Goal: Information Seeking & Learning: Find specific page/section

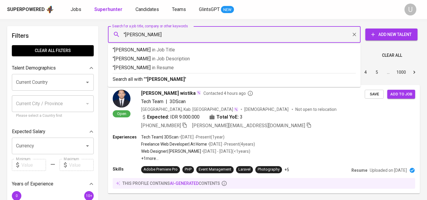
type input ""[PERSON_NAME]""
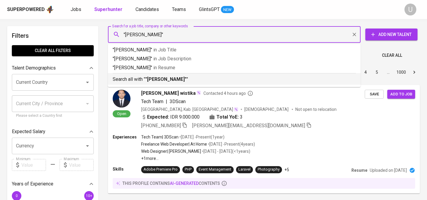
click at [165, 76] on p "Search all with " "[PERSON_NAME]" "" at bounding box center [234, 79] width 243 height 7
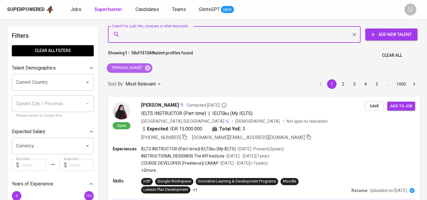
drag, startPoint x: 159, startPoint y: 69, endPoint x: 156, endPoint y: 37, distance: 31.9
click at [150, 69] on icon at bounding box center [147, 67] width 5 height 5
click at [155, 38] on input "Search for a job title, company or other keywords" at bounding box center [236, 34] width 227 height 11
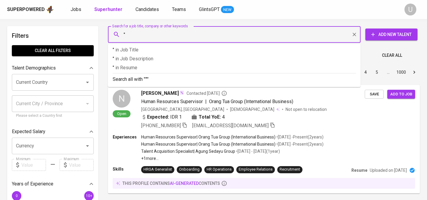
paste input "[PERSON_NAME]"
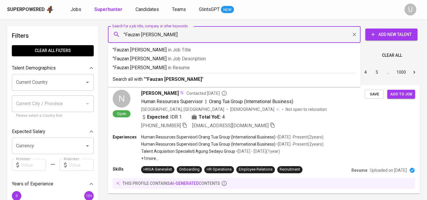
type input ""Fauzan [PERSON_NAME]""
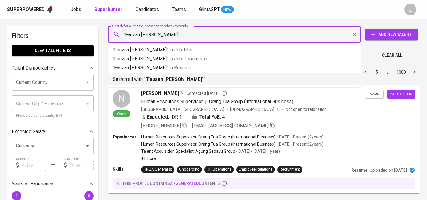
click at [159, 82] on b ""Fauzan [PERSON_NAME]"" at bounding box center [174, 79] width 58 height 6
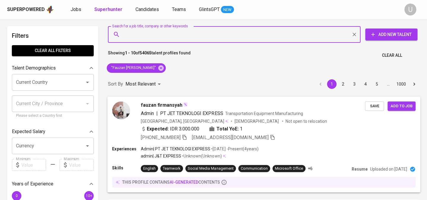
click at [172, 105] on span "fauzan firmansyah" at bounding box center [162, 104] width 42 height 7
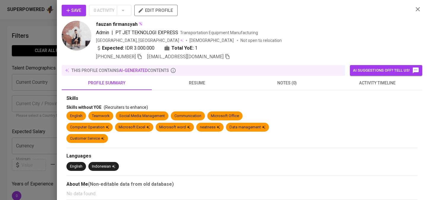
click at [198, 83] on span "resume" at bounding box center [197, 82] width 83 height 7
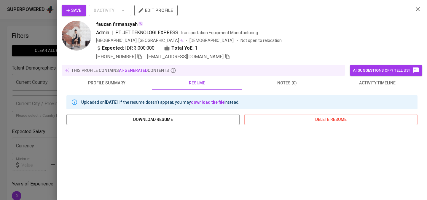
click at [417, 11] on icon "button" at bounding box center [418, 9] width 7 height 7
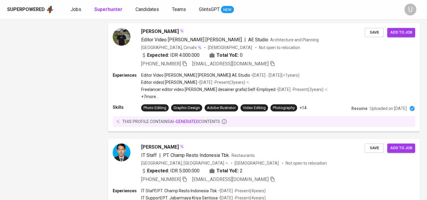
scroll to position [351, 0]
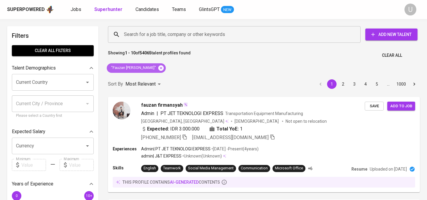
click at [164, 69] on icon at bounding box center [161, 67] width 5 height 5
click at [156, 38] on input "Search for a job title, company or other keywords" at bounding box center [236, 34] width 227 height 11
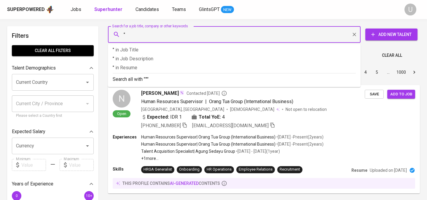
paste input "Paulina Nancy Arfinda"
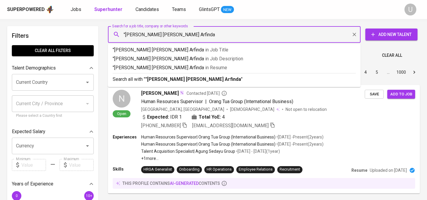
type input ""Paulina Nancy Arfinda""
click at [150, 78] on b ""Paulina Nancy Arfinda"" at bounding box center [194, 79] width 98 height 6
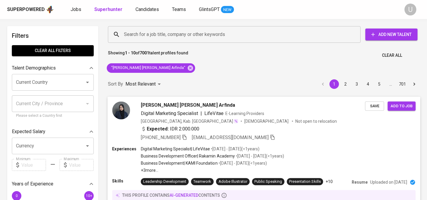
click at [181, 110] on span "Digital Marketing Specialist" at bounding box center [170, 113] width 58 height 7
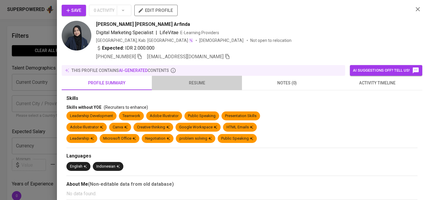
click at [191, 87] on button "resume" at bounding box center [197, 83] width 90 height 14
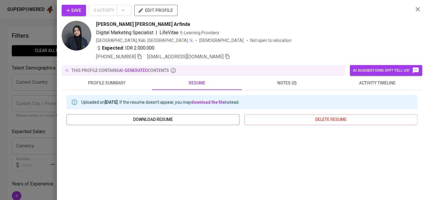
click at [142, 57] on icon "button" at bounding box center [139, 56] width 5 height 5
click at [414, 8] on div "Save 0 Activity edit profile Paulina Nancy Arfinda Digital Marketing Specialist…" at bounding box center [242, 33] width 361 height 56
click at [420, 11] on icon "button" at bounding box center [418, 9] width 7 height 7
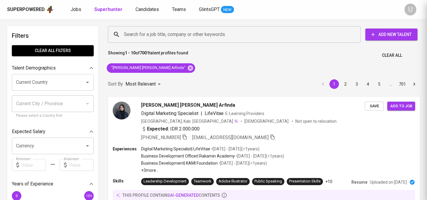
scroll to position [5, 0]
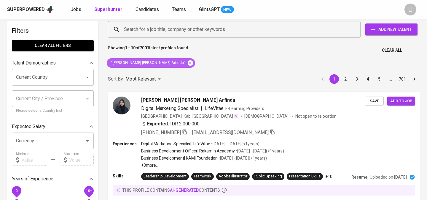
click at [188, 63] on icon at bounding box center [190, 62] width 5 height 5
click at [150, 28] on input "Search for a job title, company or other keywords" at bounding box center [236, 29] width 227 height 11
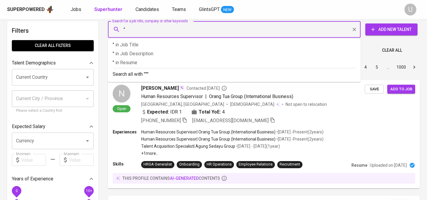
paste input "Irfan Maulana"
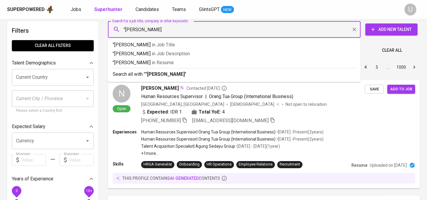
type input ""Irfan Maulana""
click at [160, 78] on li "Search all with " "Irfan Maulana" "" at bounding box center [234, 74] width 253 height 12
